Goal: Task Accomplishment & Management: Use online tool/utility

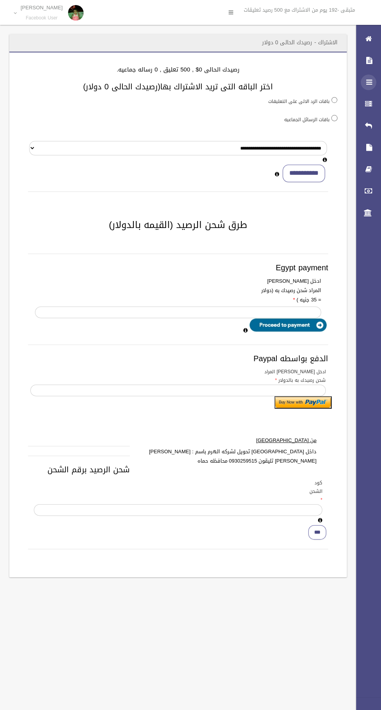
click at [367, 85] on icon at bounding box center [368, 83] width 7 height 16
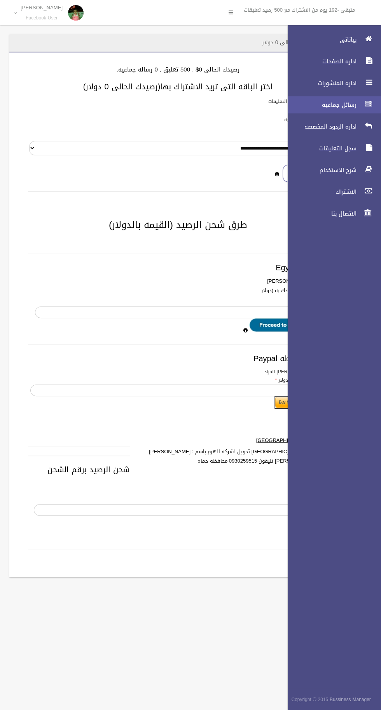
click at [349, 108] on span "رسائل جماعيه" at bounding box center [320, 105] width 78 height 8
